Goal: Task Accomplishment & Management: Complete application form

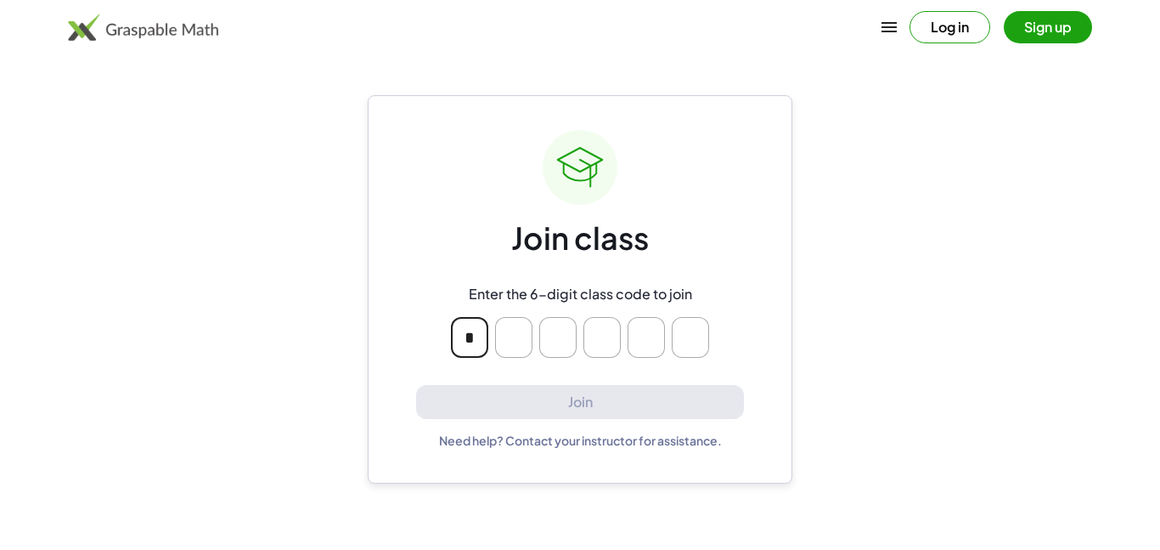
type input "*"
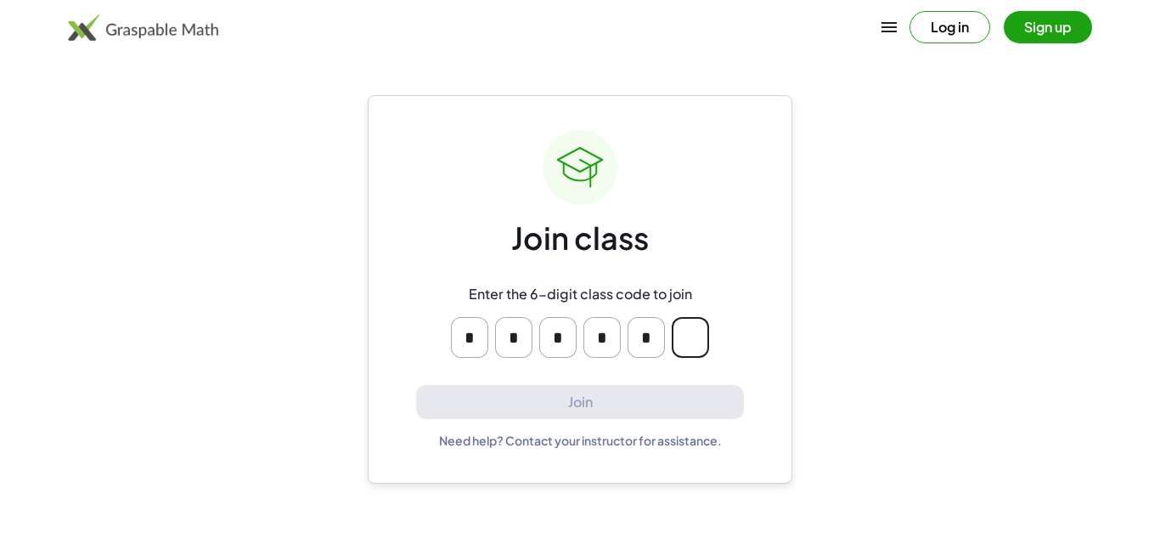
type input "*"
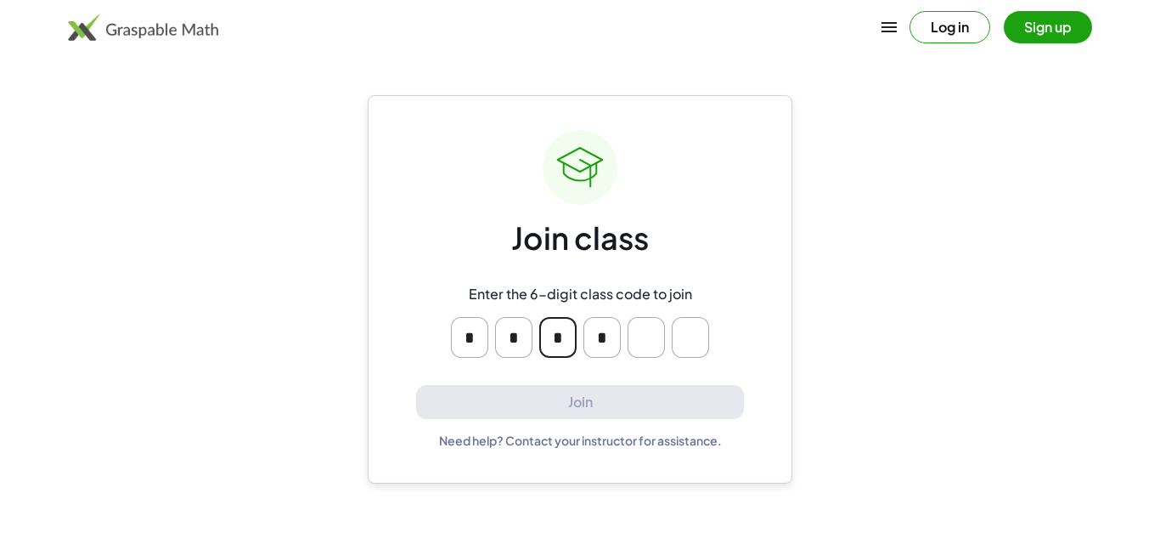
type input "*"
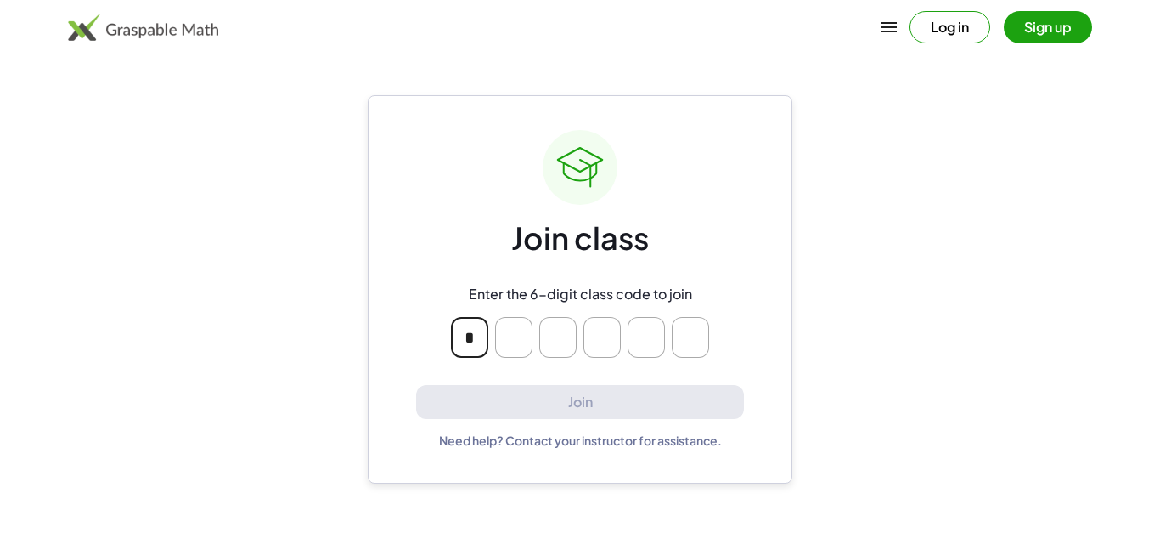
type input "*"
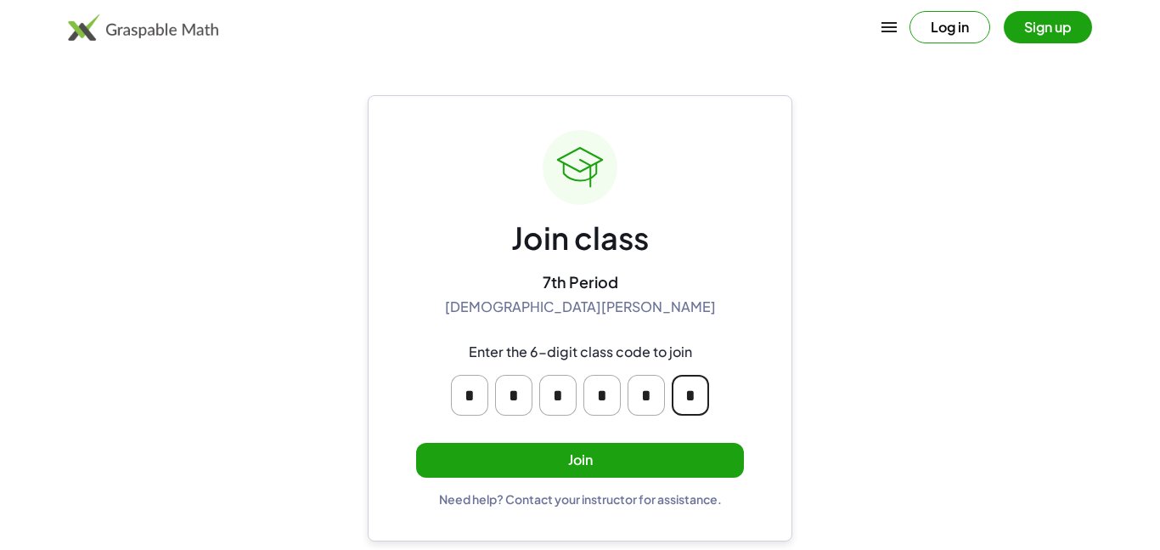
type input "*"
click at [471, 465] on button "Join" at bounding box center [580, 460] width 328 height 35
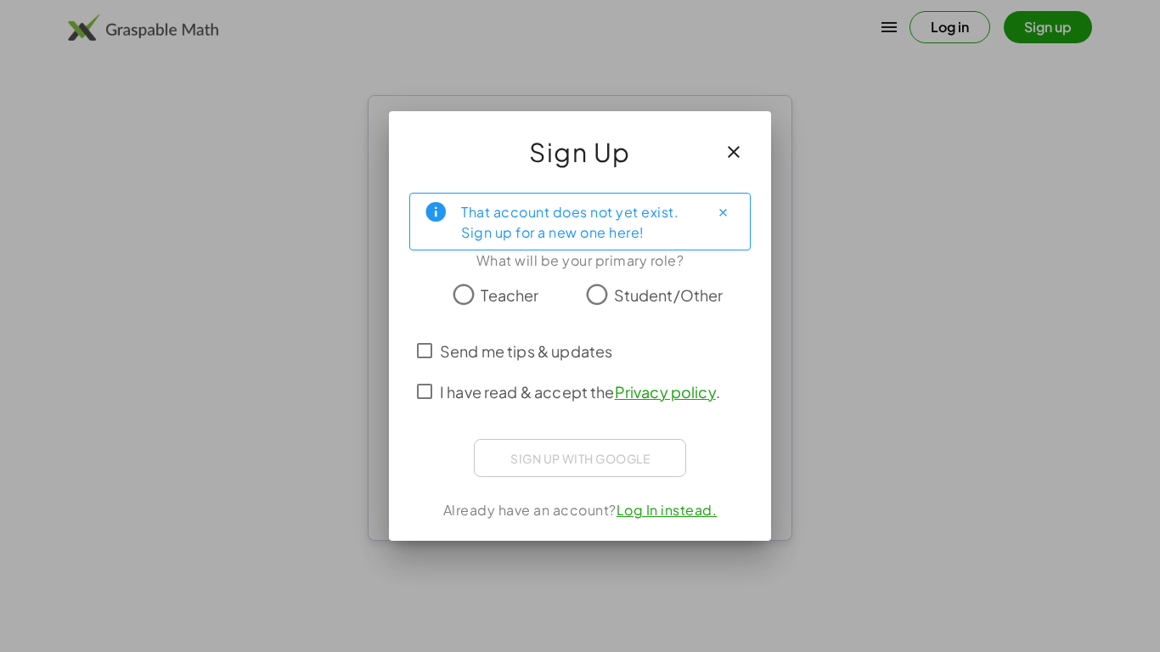
click at [661, 291] on span "Student/Other" at bounding box center [669, 295] width 110 height 23
click at [582, 390] on span "I have read & accept the Privacy policy ." at bounding box center [580, 392] width 280 height 23
click at [561, 358] on span "Send me tips & updates" at bounding box center [526, 351] width 172 height 23
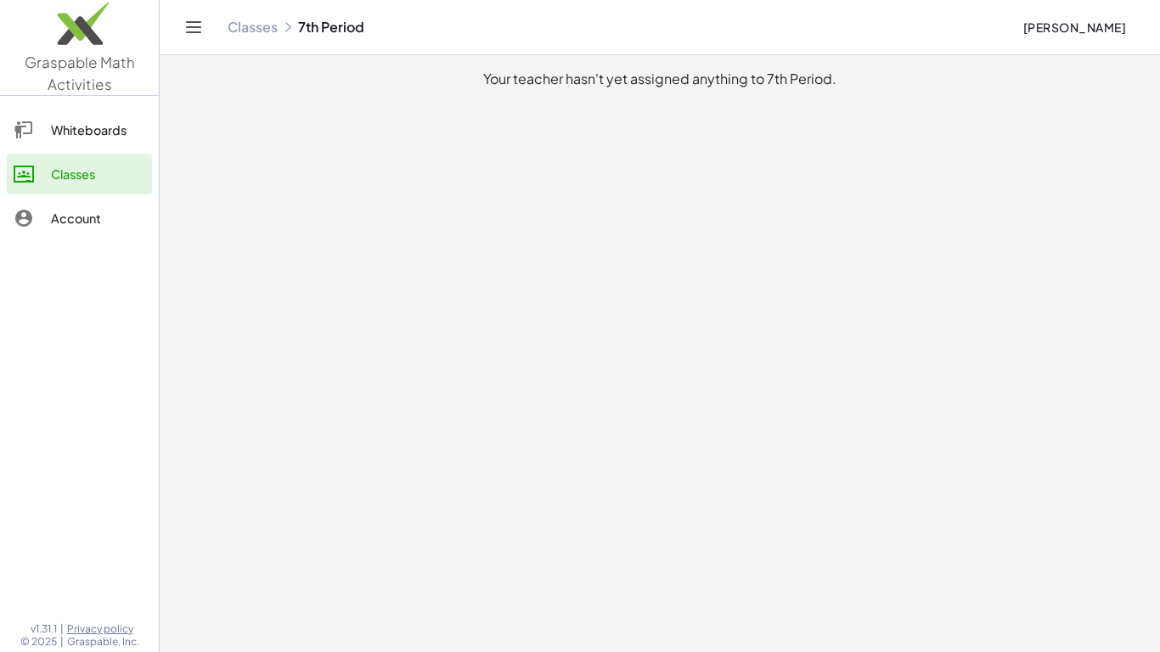
click at [46, 143] on link "Whiteboards" at bounding box center [79, 130] width 145 height 41
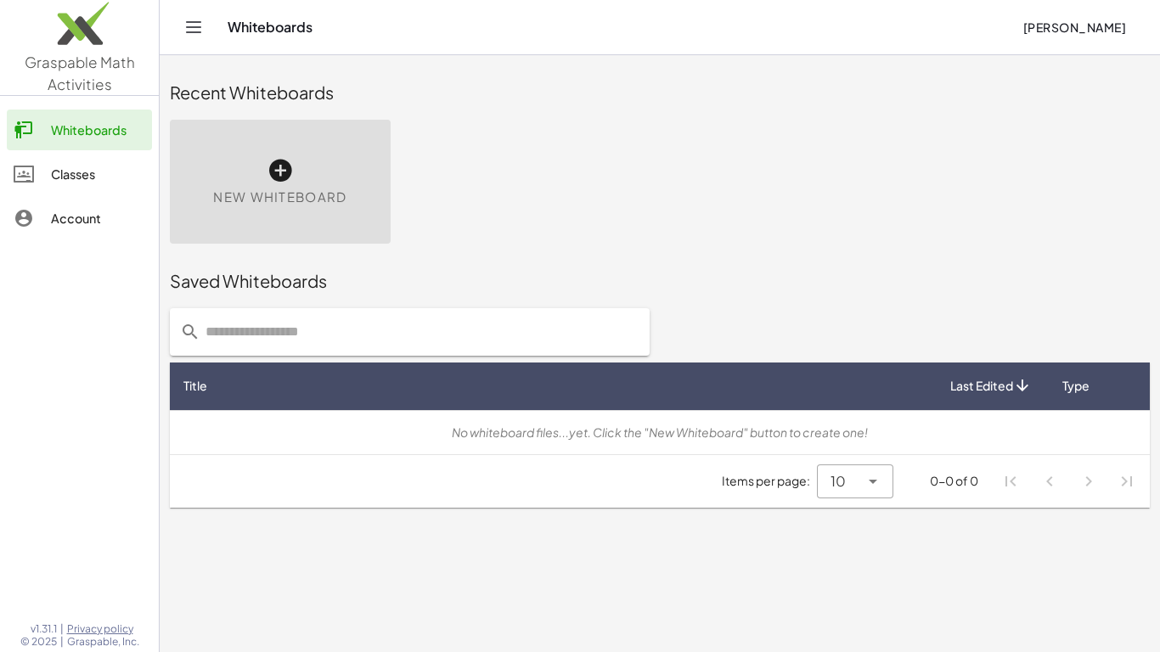
click at [71, 214] on div "Account" at bounding box center [98, 218] width 94 height 20
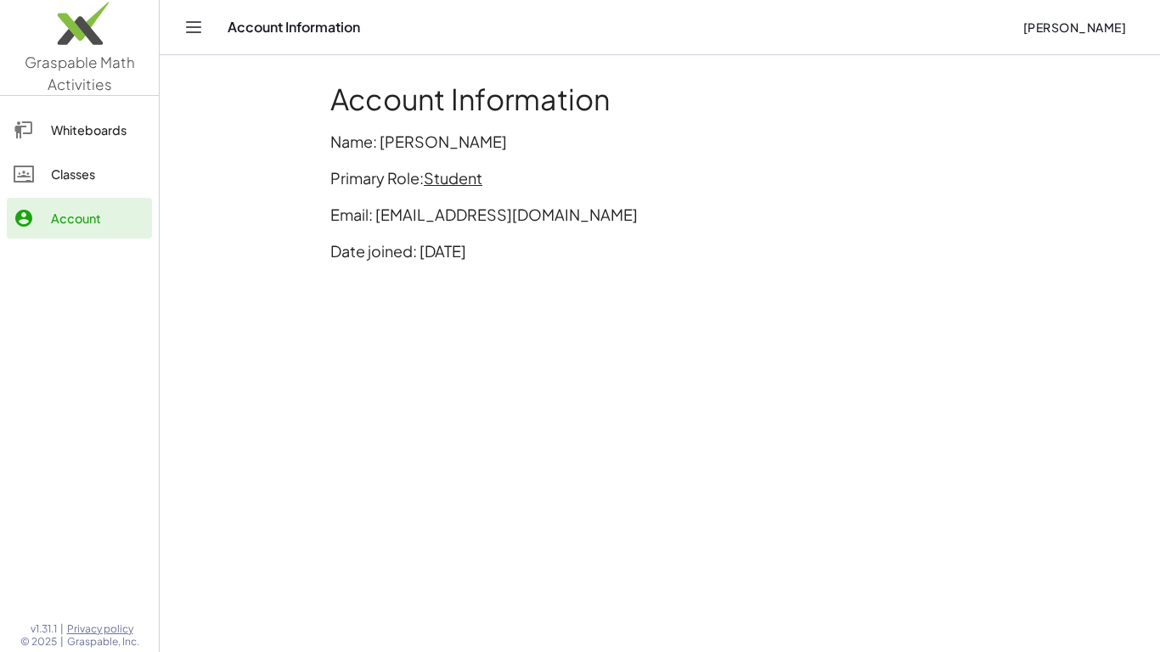
click at [66, 178] on div "Classes" at bounding box center [98, 174] width 94 height 20
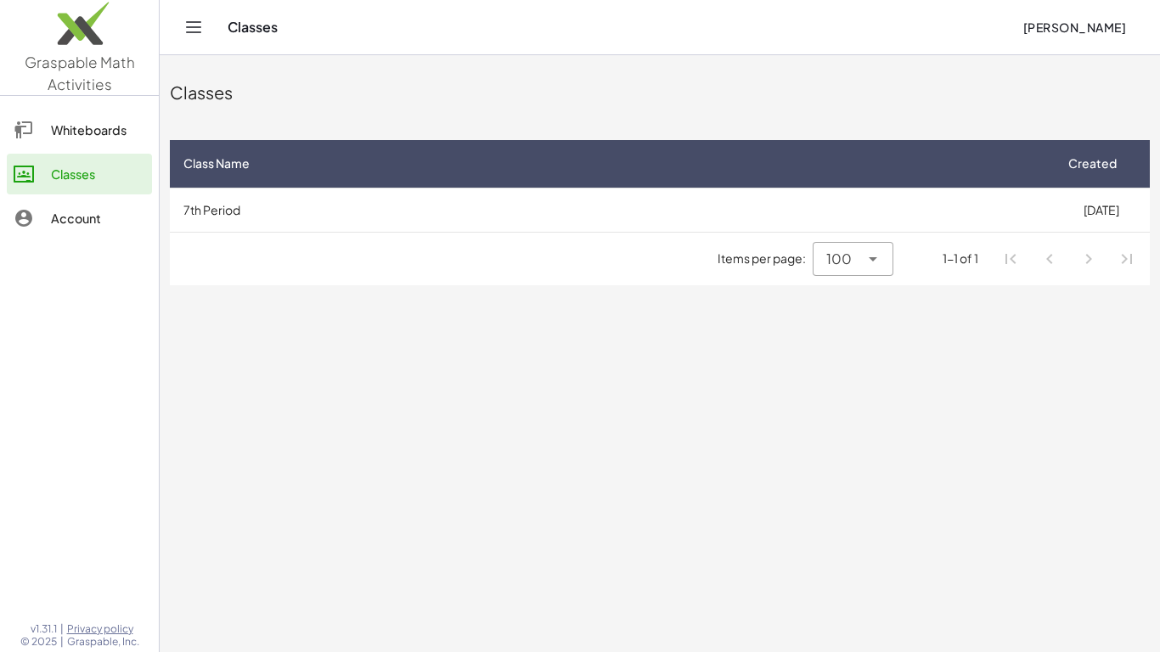
click at [74, 225] on div "Account" at bounding box center [98, 218] width 94 height 20
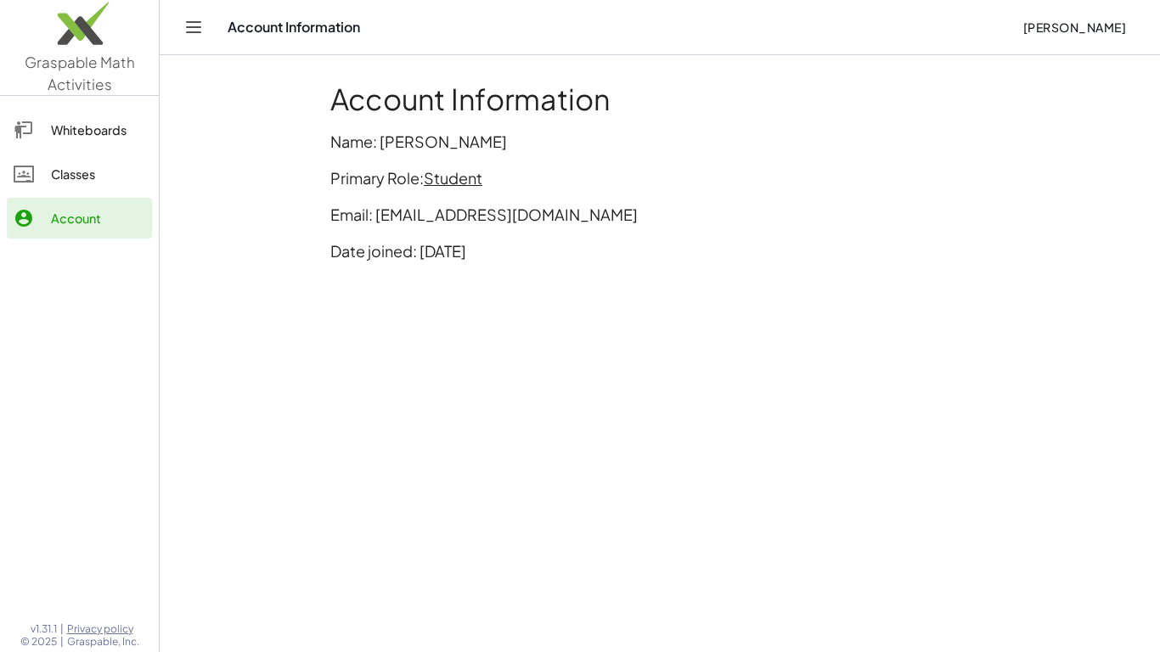
click at [87, 183] on div "Classes" at bounding box center [98, 174] width 94 height 20
